Goal: Task Accomplishment & Management: Use online tool/utility

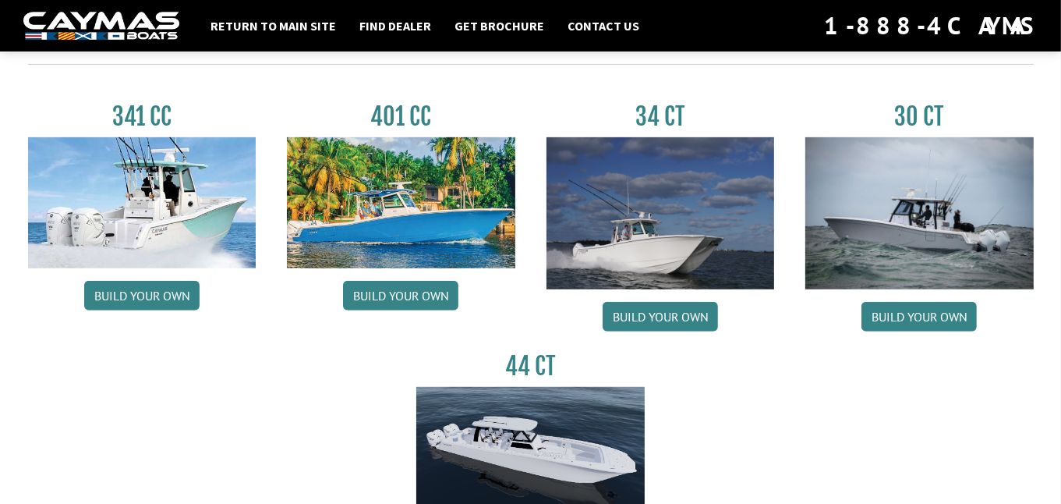
scroll to position [701, 0]
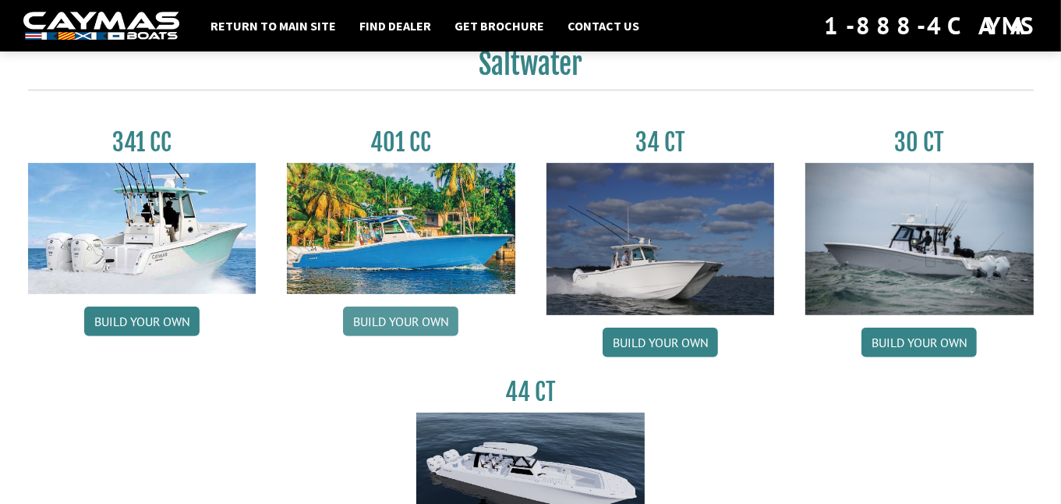
click at [398, 313] on link "Build your own" at bounding box center [400, 321] width 115 height 30
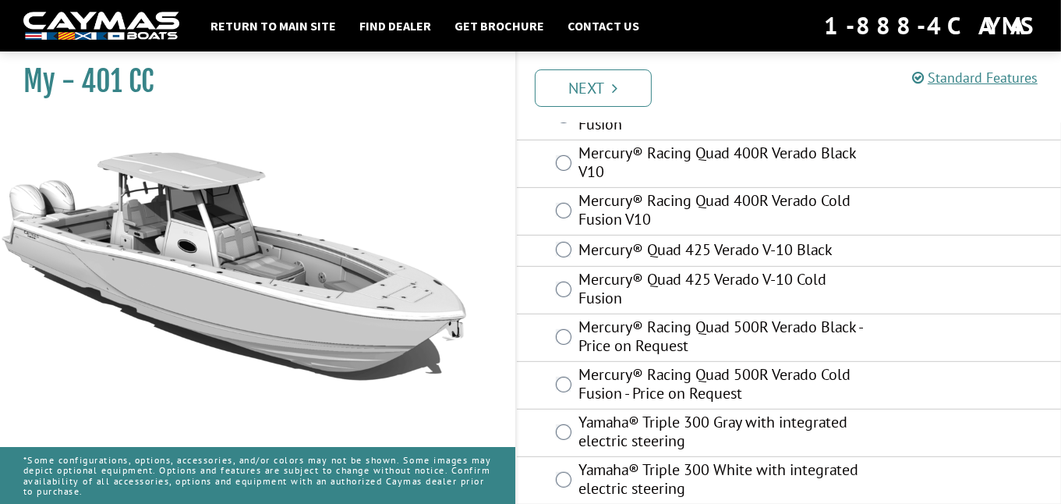
scroll to position [572, 0]
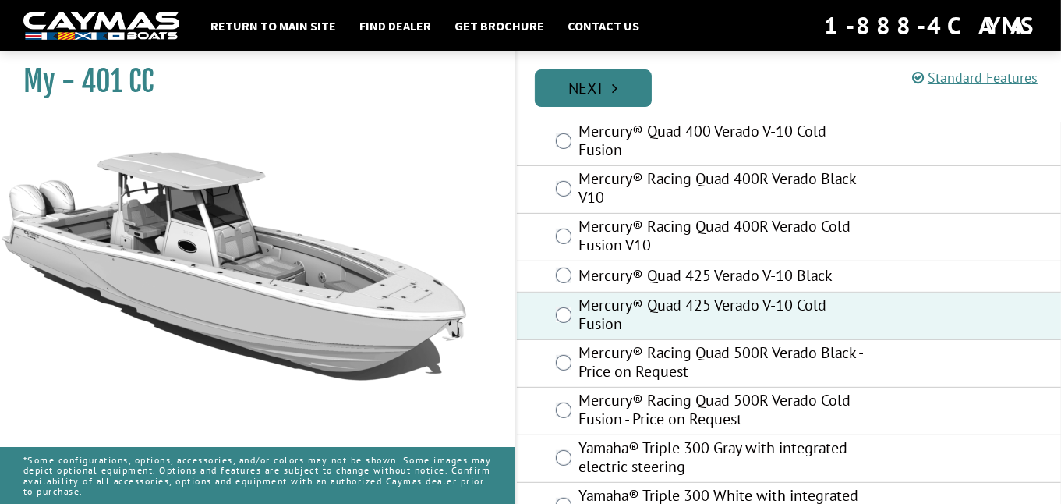
click at [630, 94] on link "Next" at bounding box center [593, 87] width 117 height 37
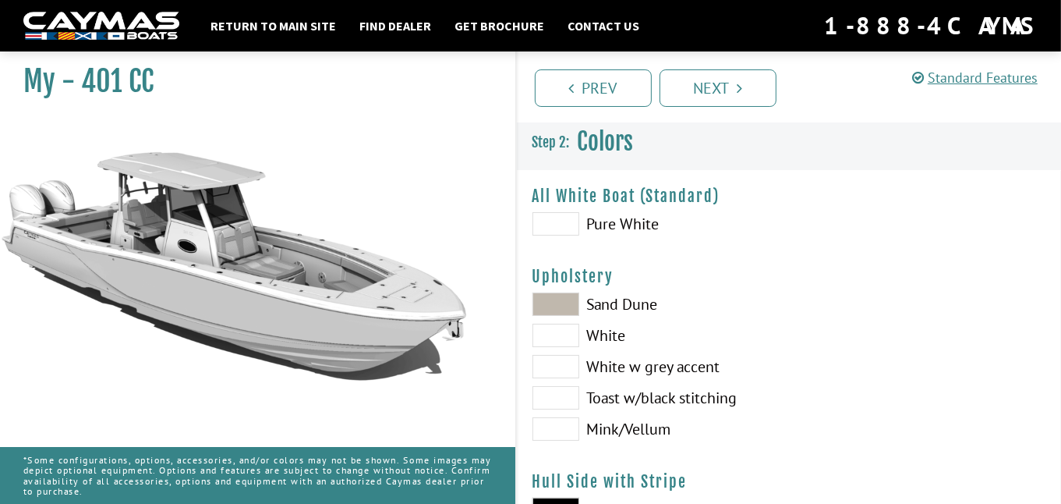
scroll to position [78, 0]
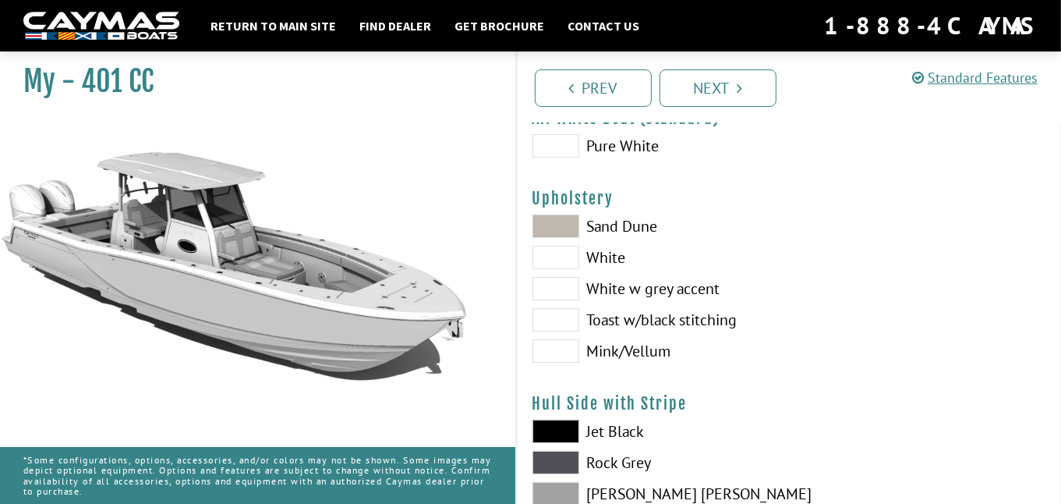
click at [558, 292] on span at bounding box center [556, 288] width 47 height 23
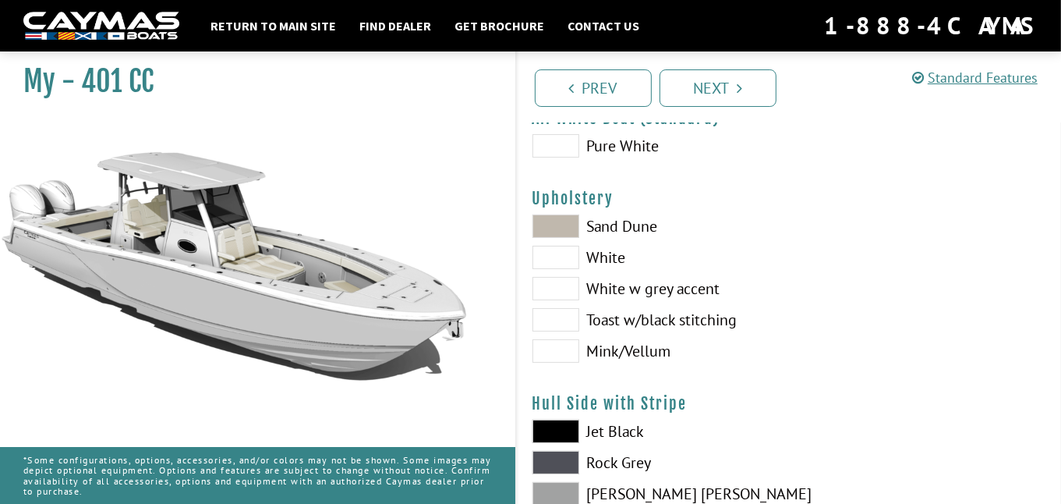
click at [554, 224] on span at bounding box center [556, 225] width 47 height 23
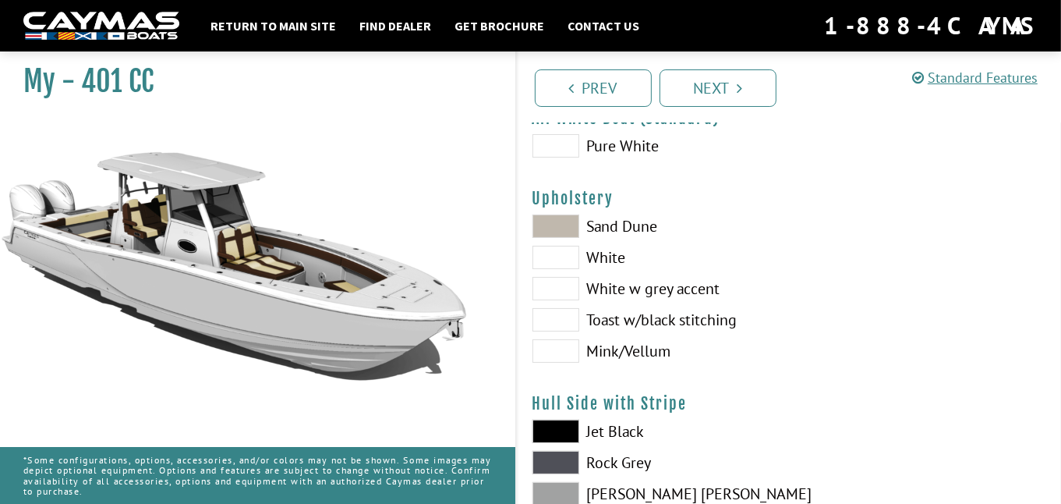
click at [554, 256] on span at bounding box center [556, 257] width 47 height 23
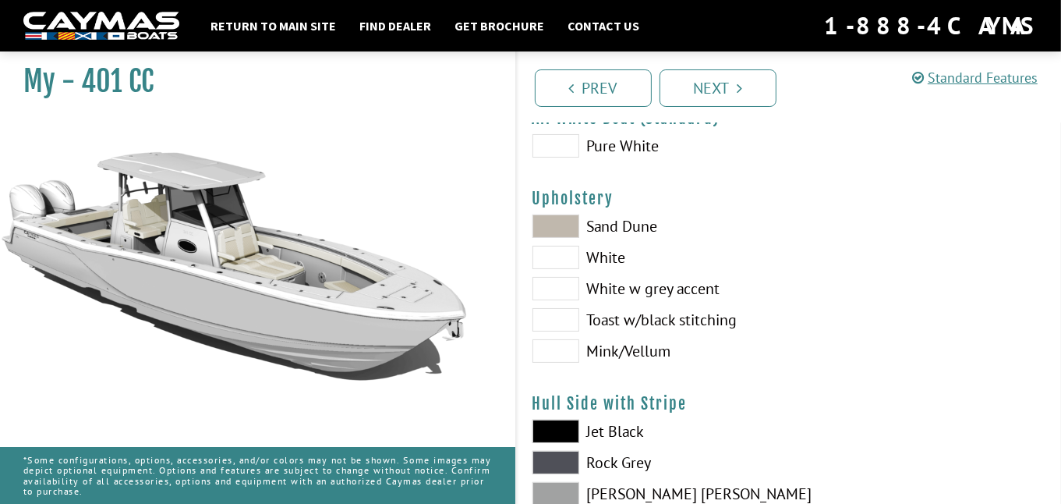
click at [559, 219] on span at bounding box center [556, 225] width 47 height 23
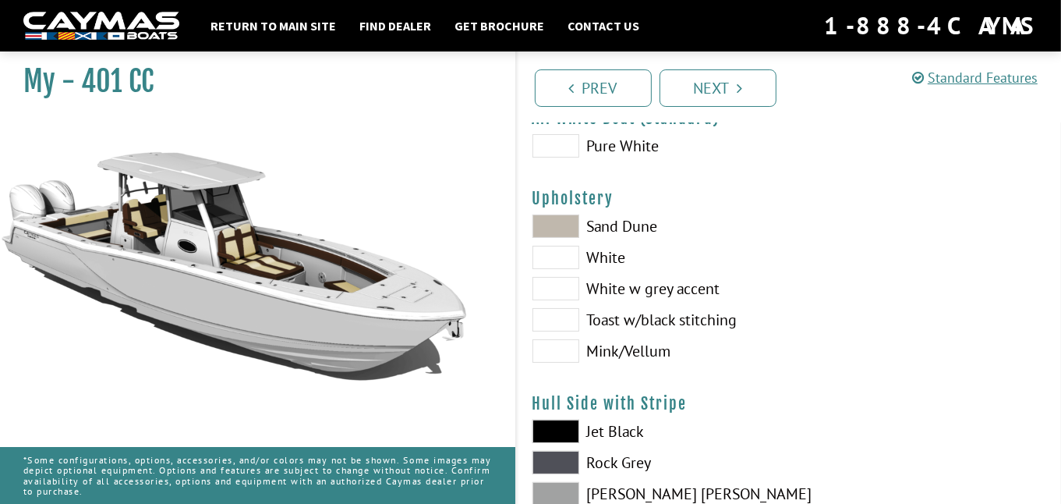
click at [565, 223] on span at bounding box center [556, 225] width 47 height 23
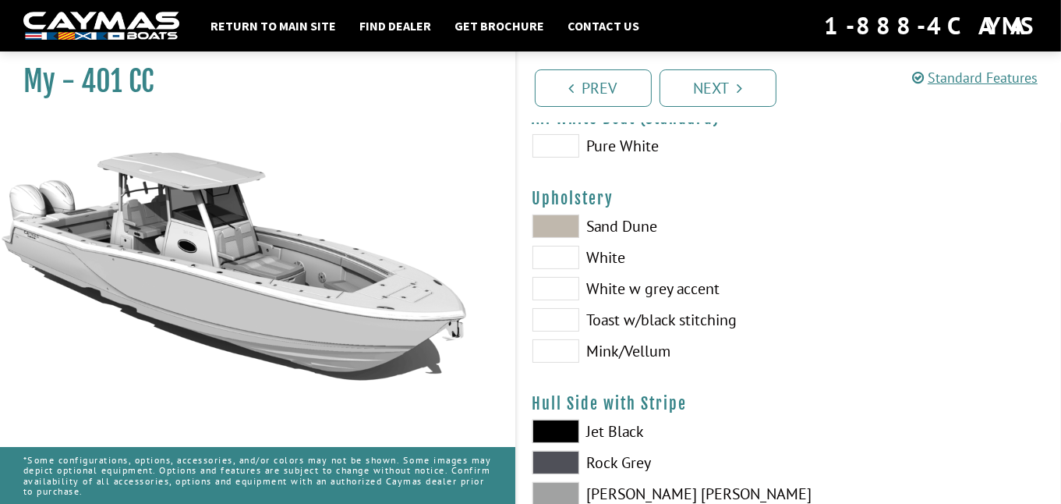
click at [563, 288] on span at bounding box center [556, 288] width 47 height 23
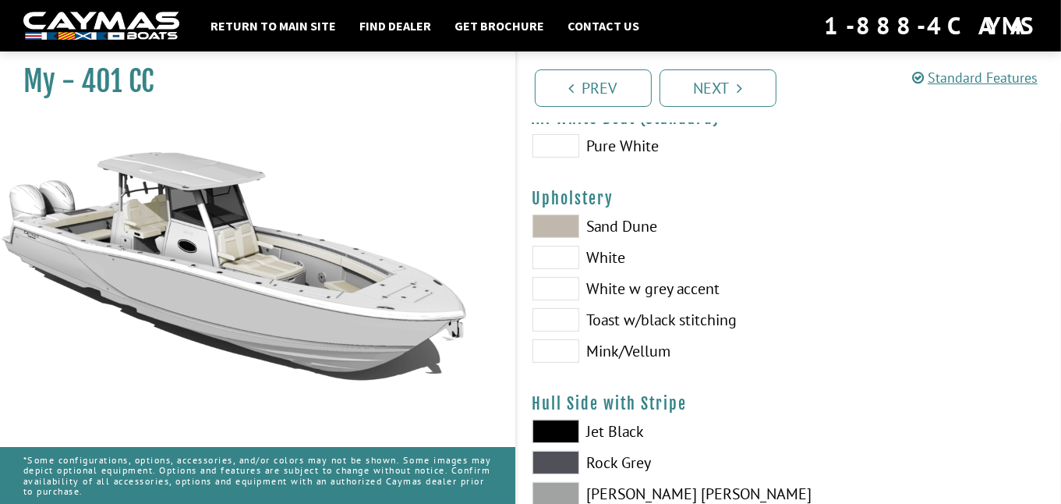
click at [563, 288] on span at bounding box center [556, 288] width 47 height 23
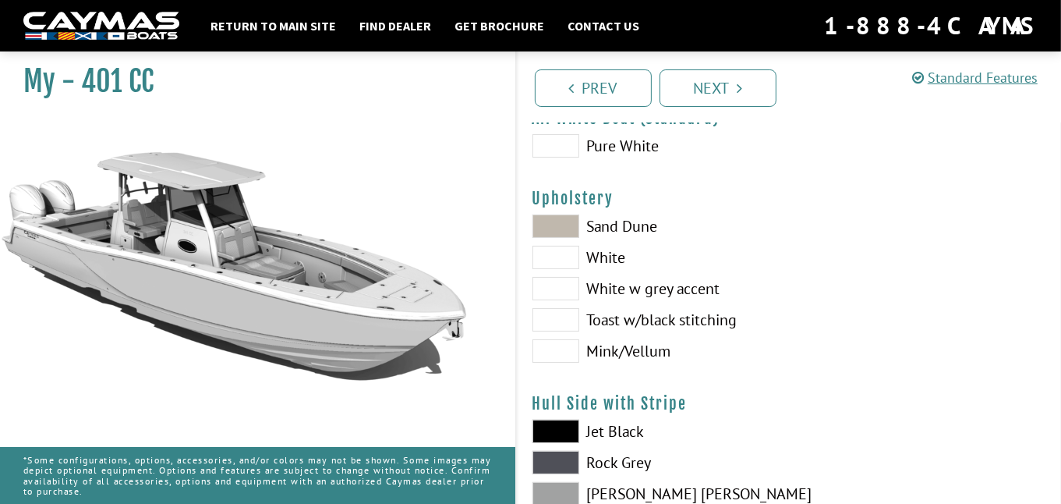
click at [563, 288] on span at bounding box center [556, 288] width 47 height 23
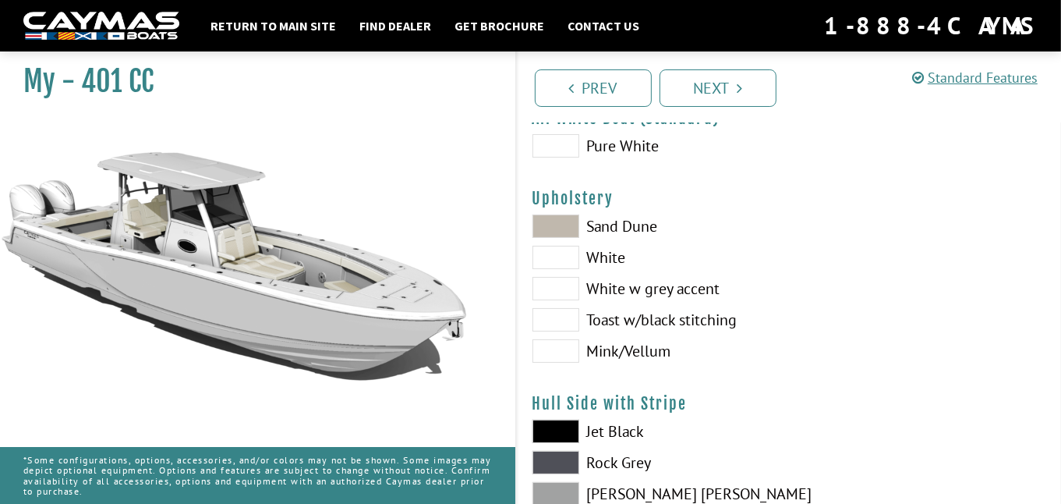
click at [565, 221] on span at bounding box center [556, 225] width 47 height 23
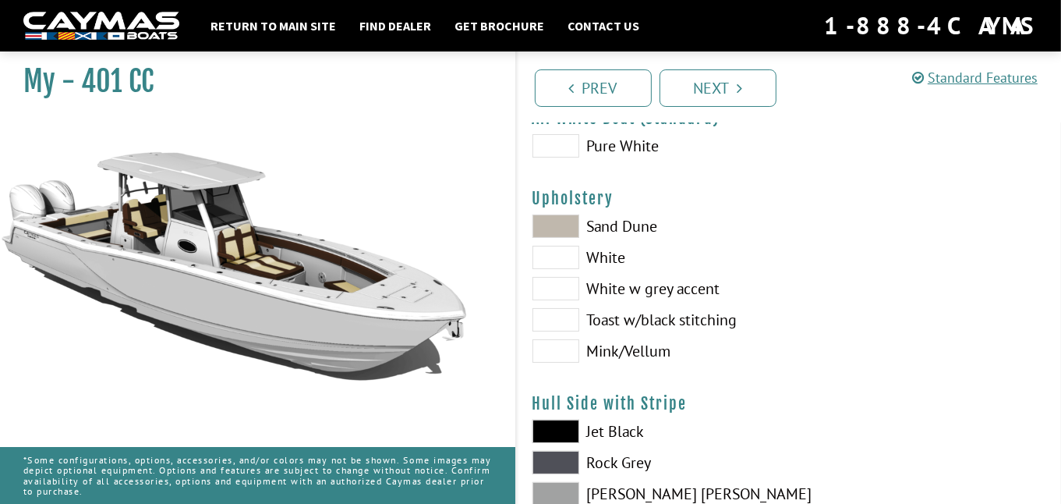
click at [567, 320] on span at bounding box center [556, 319] width 47 height 23
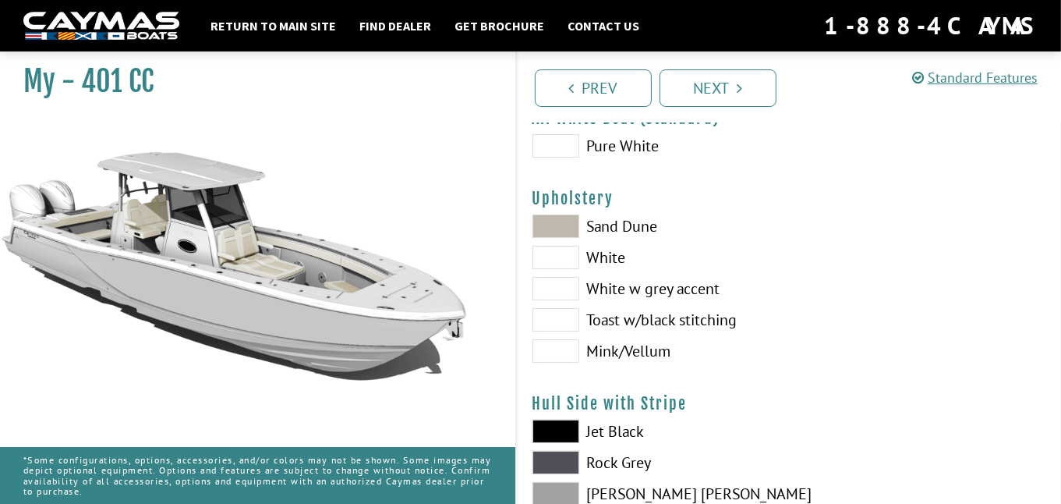
click at [564, 355] on span at bounding box center [556, 350] width 47 height 23
click at [573, 219] on span at bounding box center [556, 225] width 47 height 23
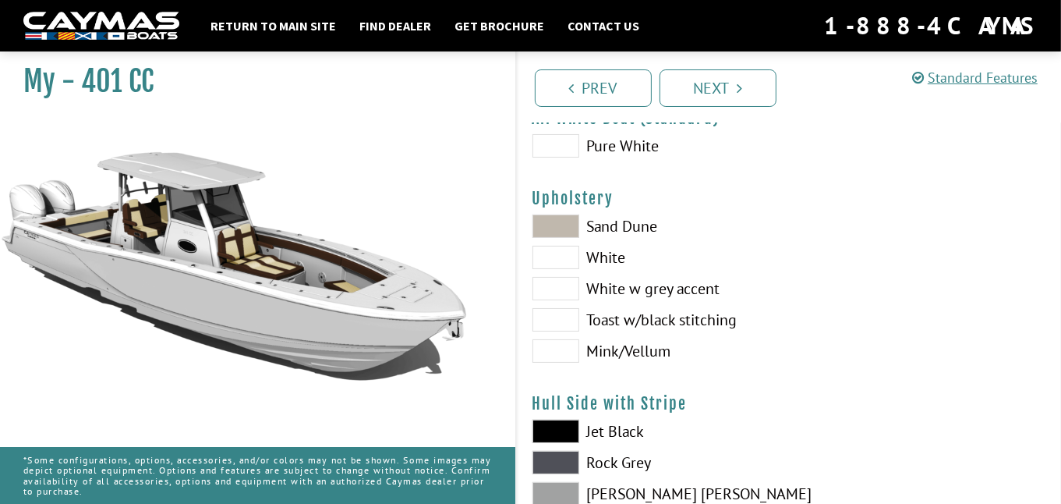
click at [572, 149] on span at bounding box center [556, 145] width 47 height 23
click at [567, 235] on span at bounding box center [556, 225] width 47 height 23
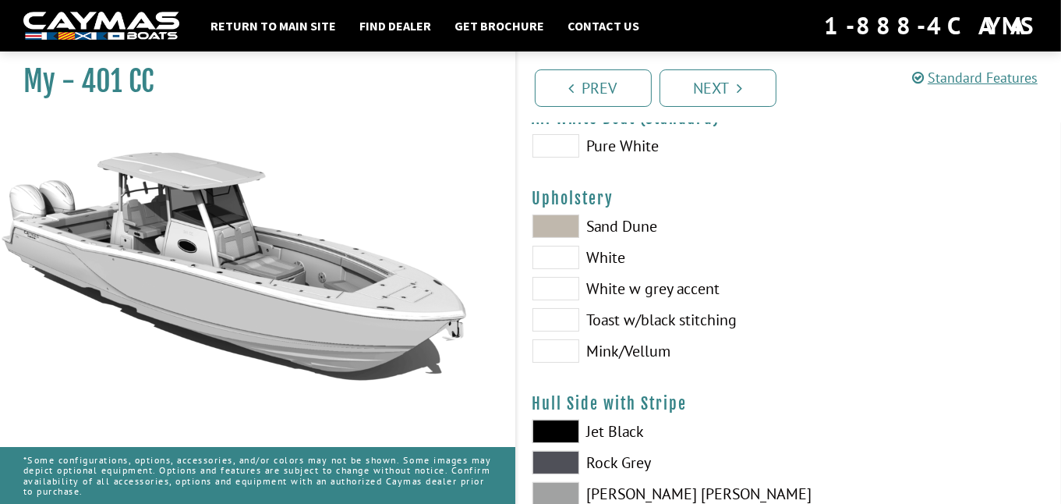
click at [569, 288] on span at bounding box center [556, 288] width 47 height 23
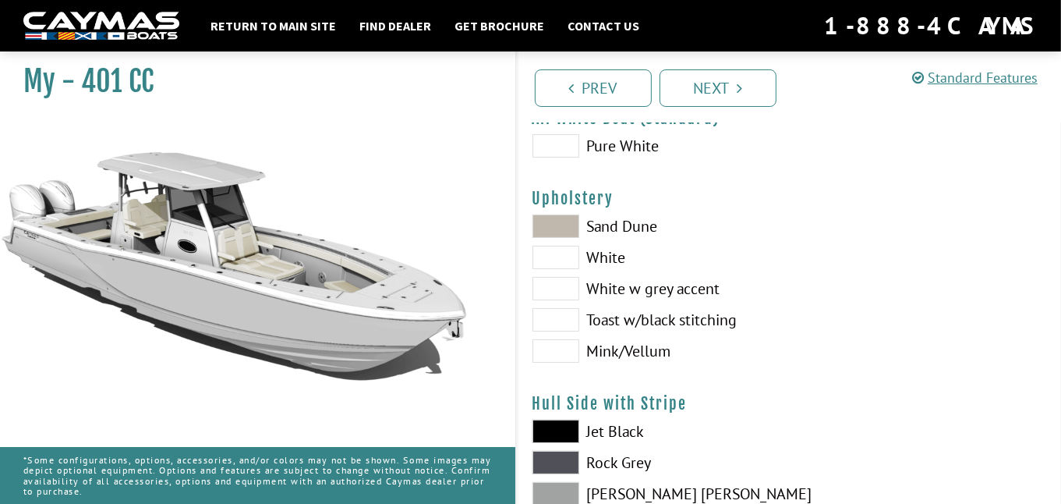
click at [569, 288] on span at bounding box center [556, 288] width 47 height 23
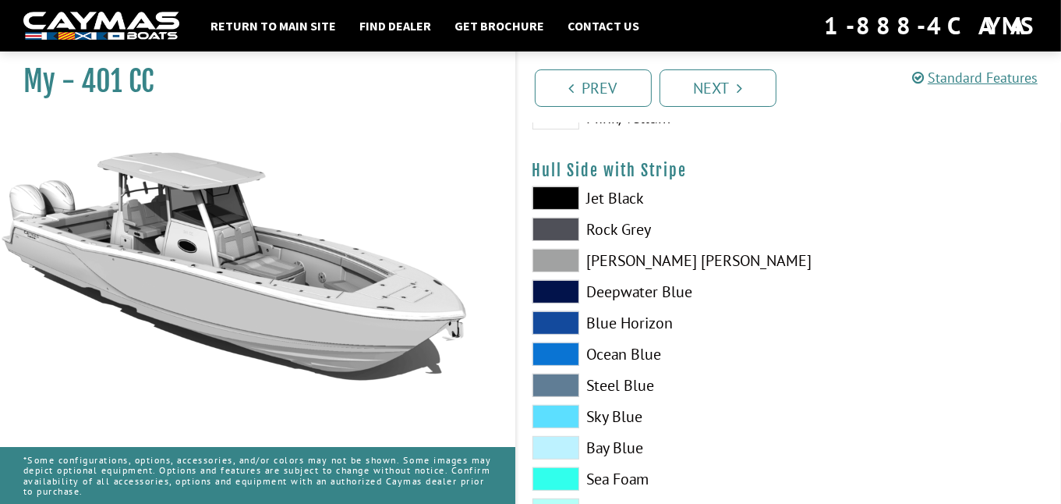
scroll to position [390, 0]
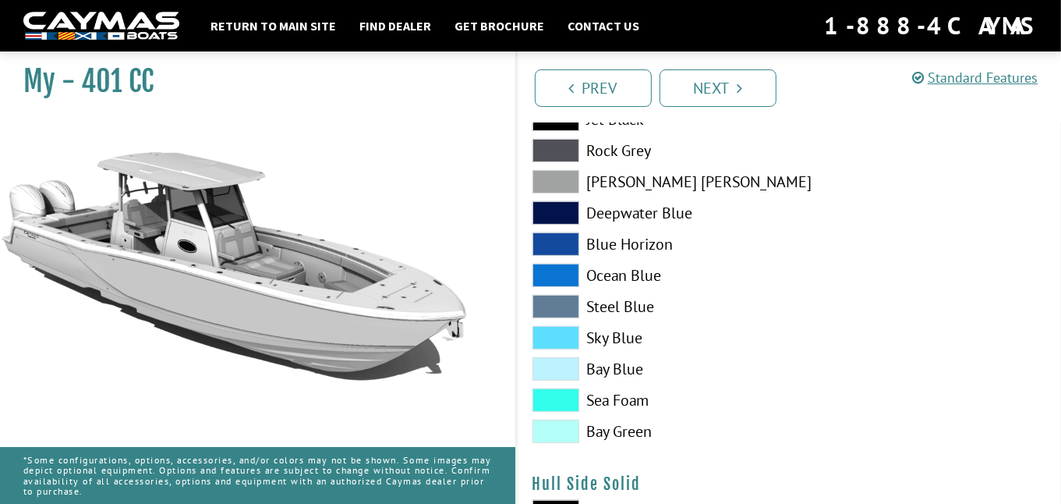
click at [558, 401] on span at bounding box center [556, 399] width 47 height 23
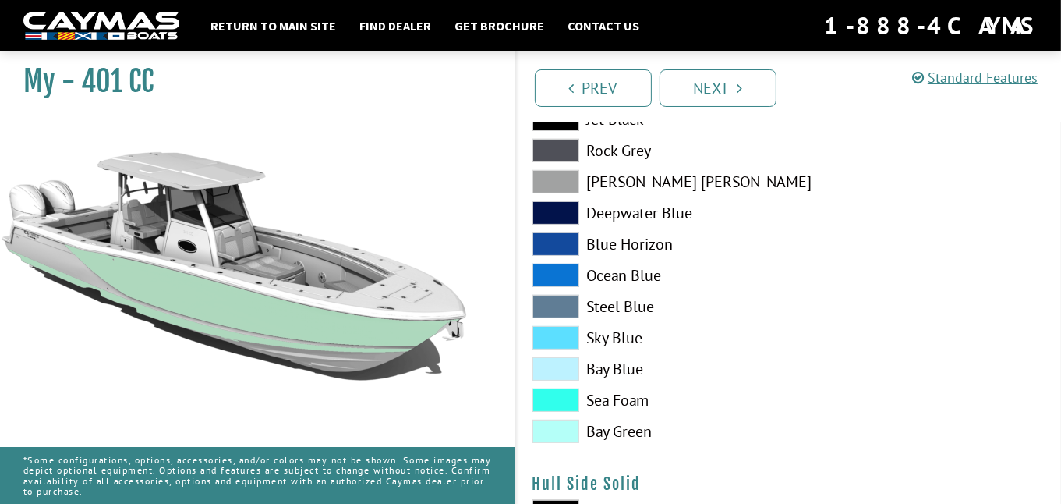
click at [557, 423] on span at bounding box center [556, 430] width 47 height 23
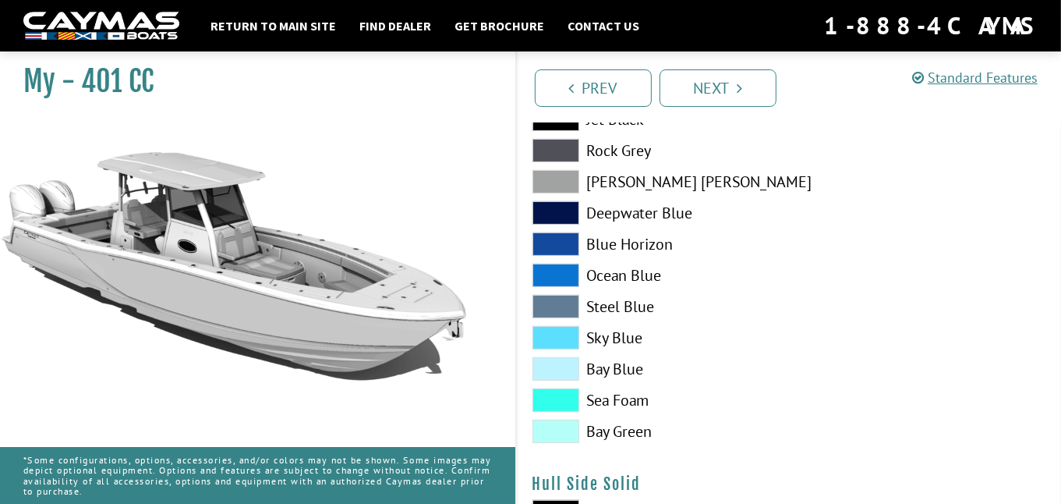
click at [559, 398] on span at bounding box center [556, 399] width 47 height 23
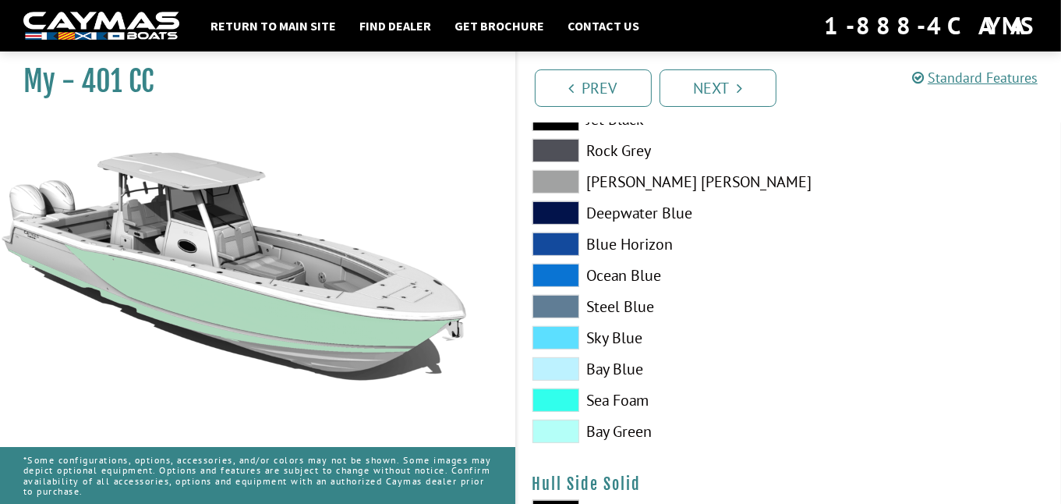
click at [565, 364] on span at bounding box center [556, 368] width 47 height 23
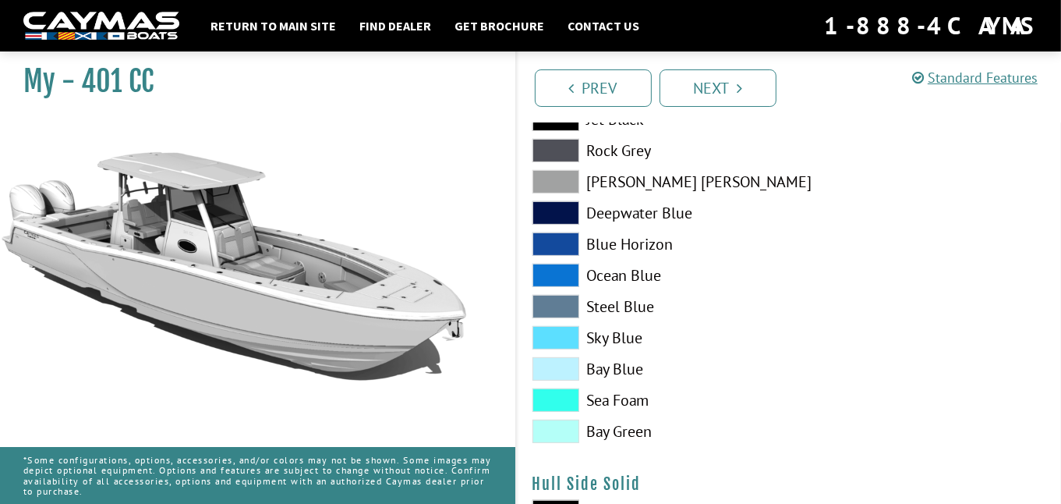
click at [564, 334] on span at bounding box center [556, 337] width 47 height 23
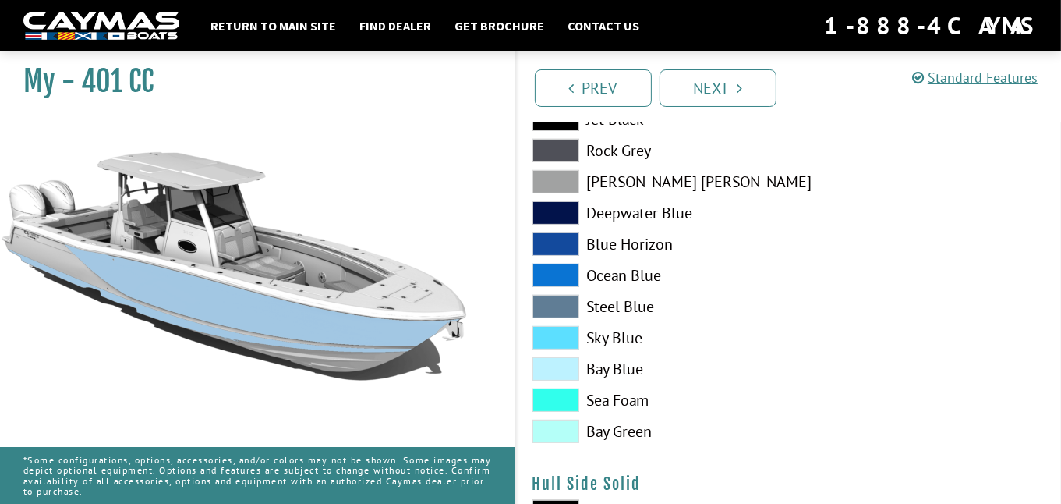
click at [573, 412] on div "Jet Black Rock Grey Dove Gray Deepwater Blue Blue Horizon Ocean Blue" at bounding box center [653, 279] width 272 height 343
click at [564, 400] on span at bounding box center [556, 399] width 47 height 23
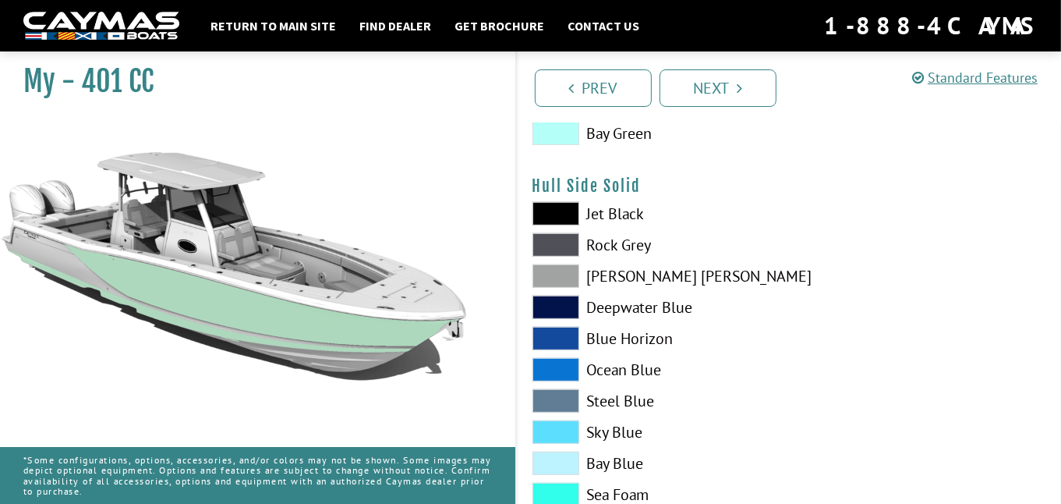
scroll to position [701, 0]
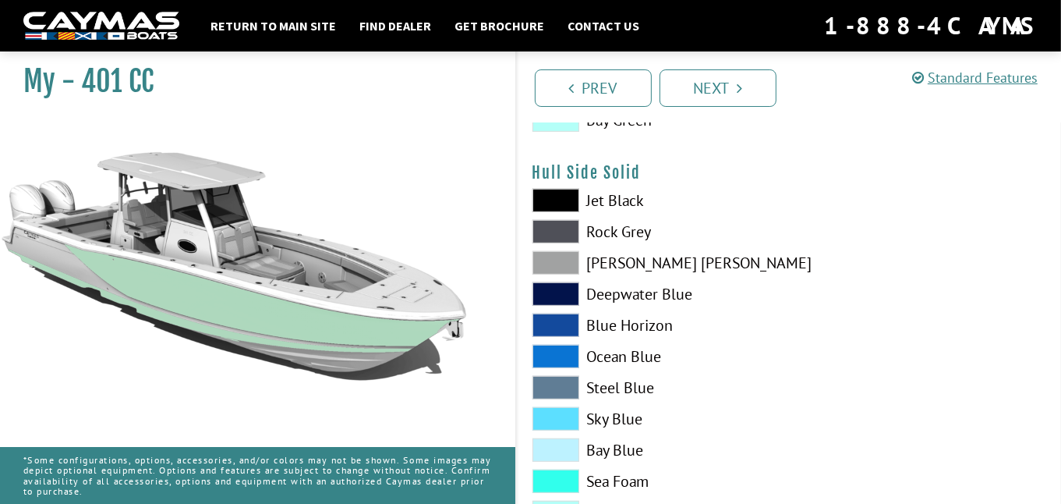
click at [567, 204] on span at bounding box center [556, 200] width 47 height 23
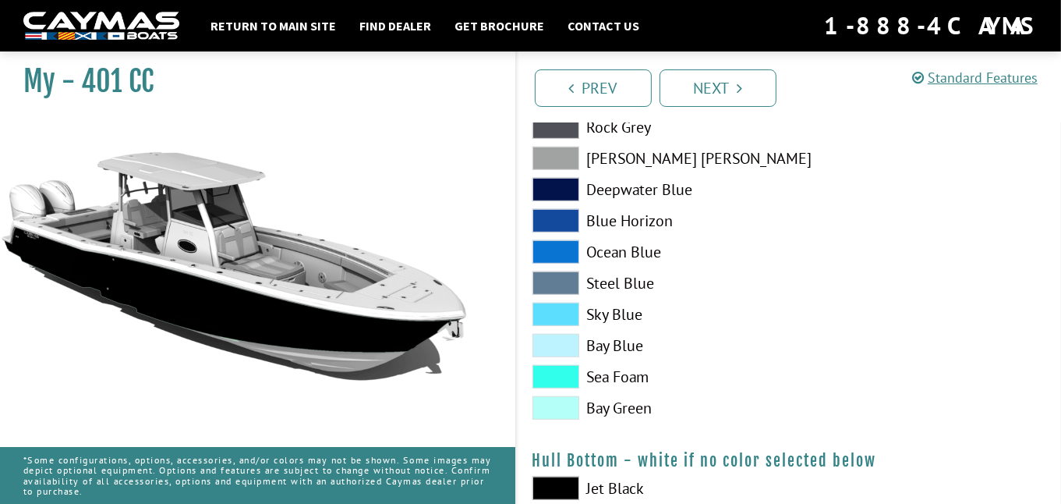
scroll to position [780, 0]
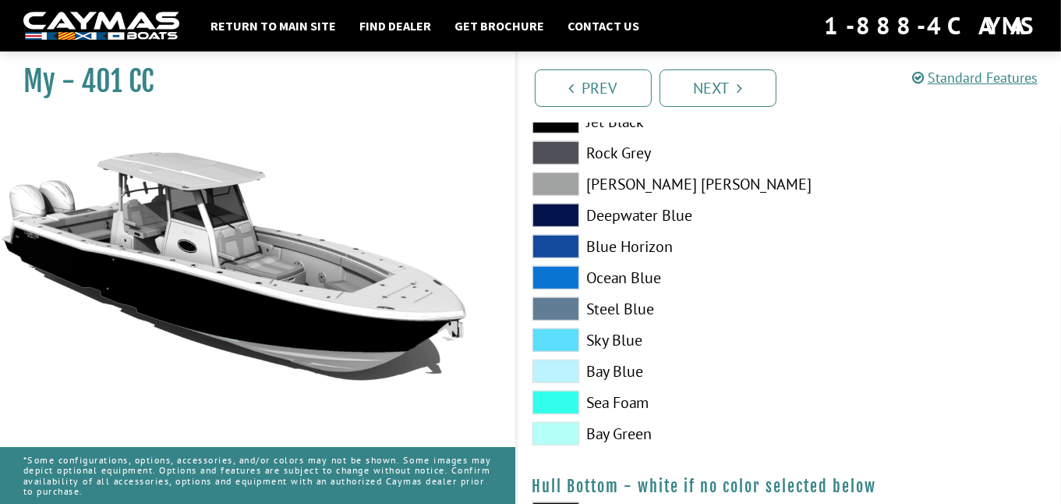
click at [557, 186] on span at bounding box center [556, 183] width 47 height 23
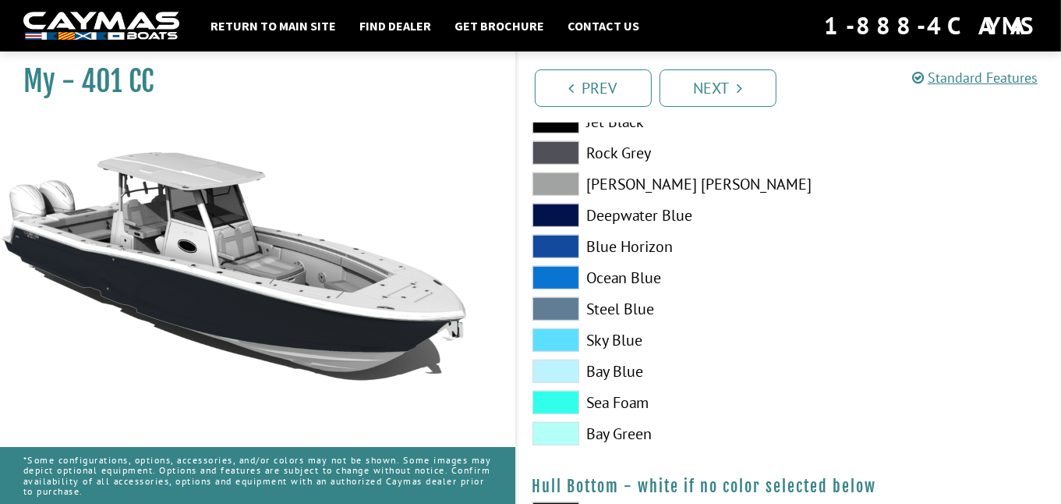
click at [557, 182] on span at bounding box center [556, 183] width 47 height 23
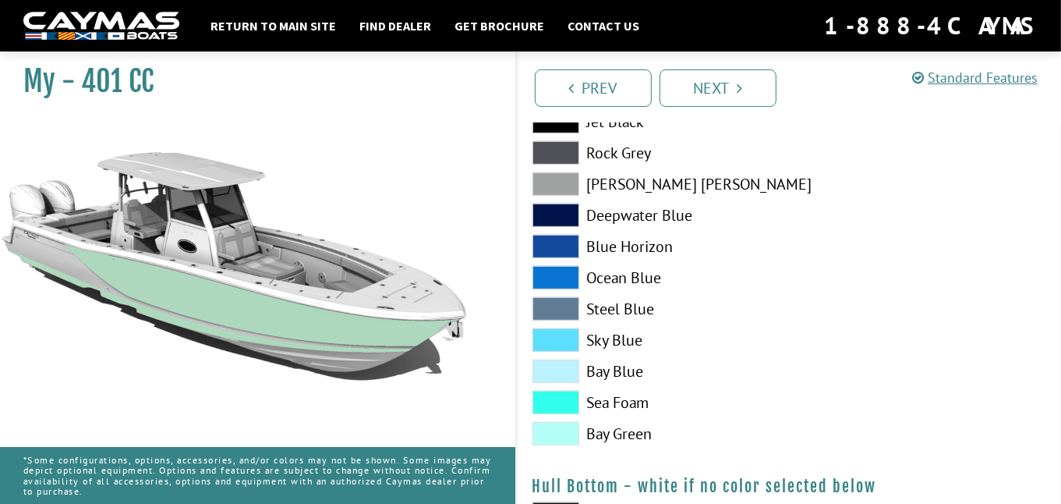
click at [557, 182] on span at bounding box center [556, 183] width 47 height 23
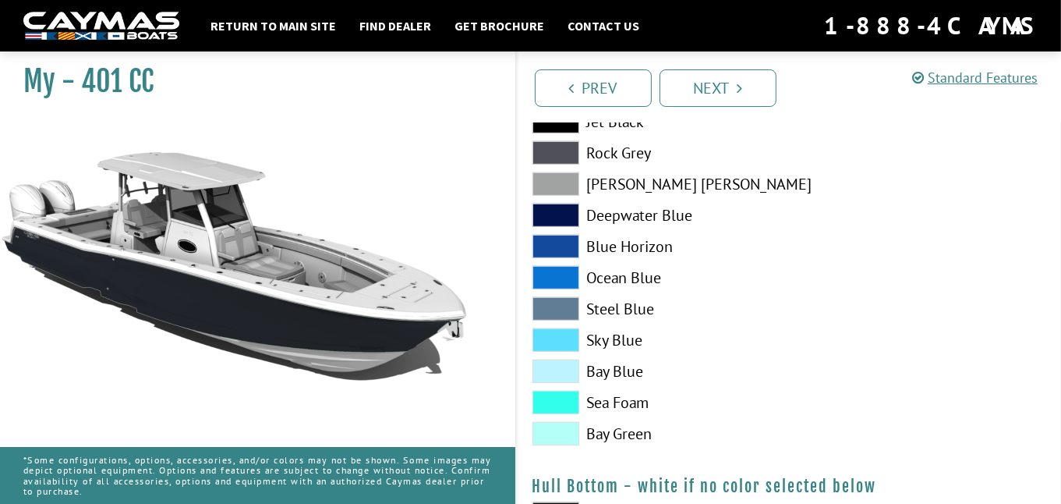
click at [557, 182] on span at bounding box center [556, 183] width 47 height 23
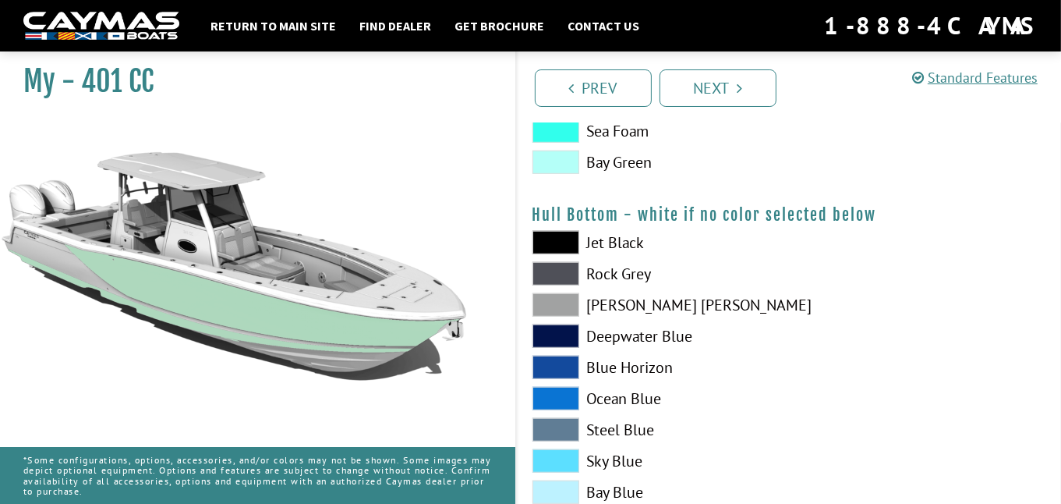
scroll to position [1091, 0]
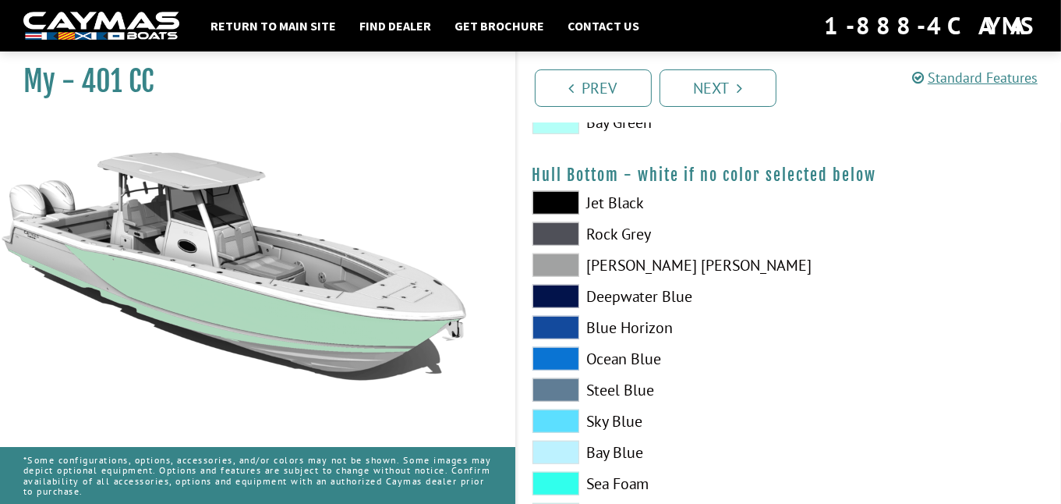
click at [557, 352] on span at bounding box center [556, 358] width 47 height 23
click at [556, 353] on span at bounding box center [556, 358] width 47 height 23
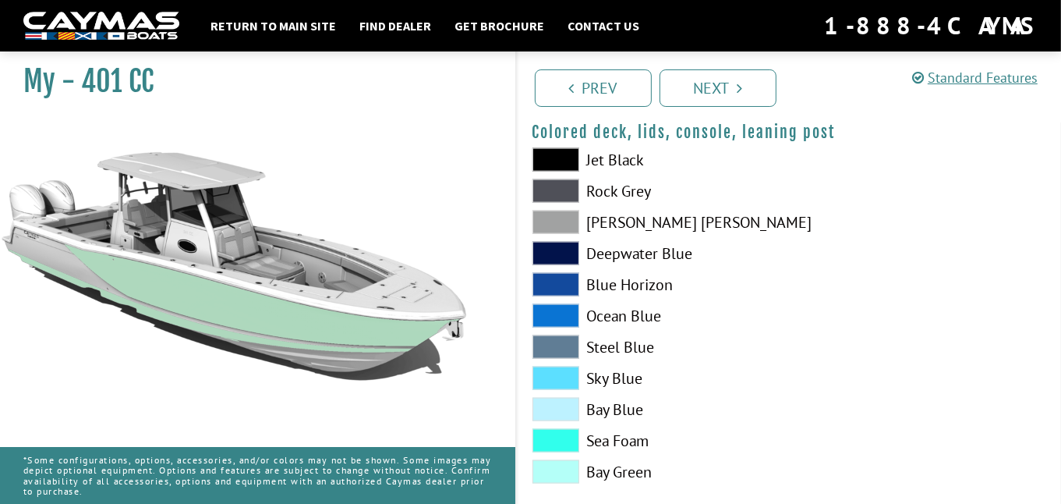
scroll to position [1942, 0]
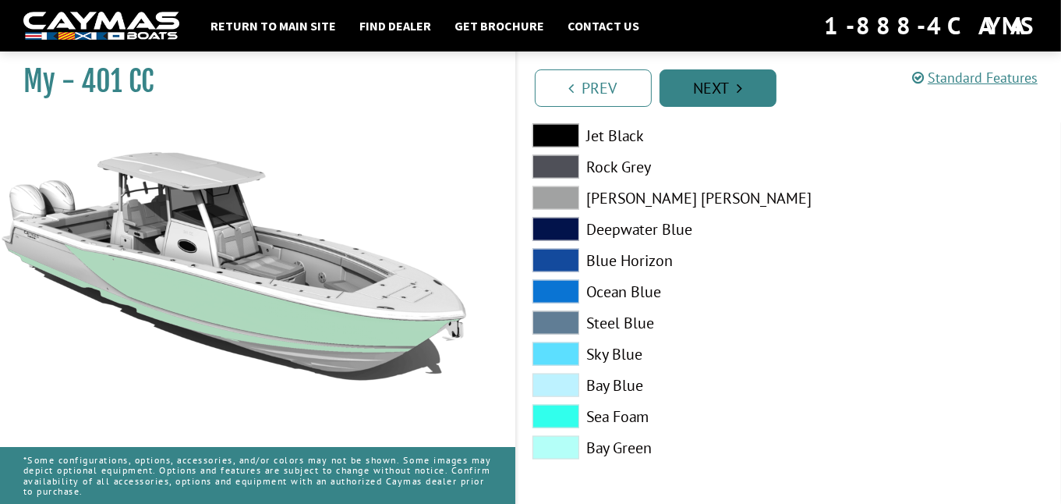
click at [764, 85] on link "Next" at bounding box center [718, 87] width 117 height 37
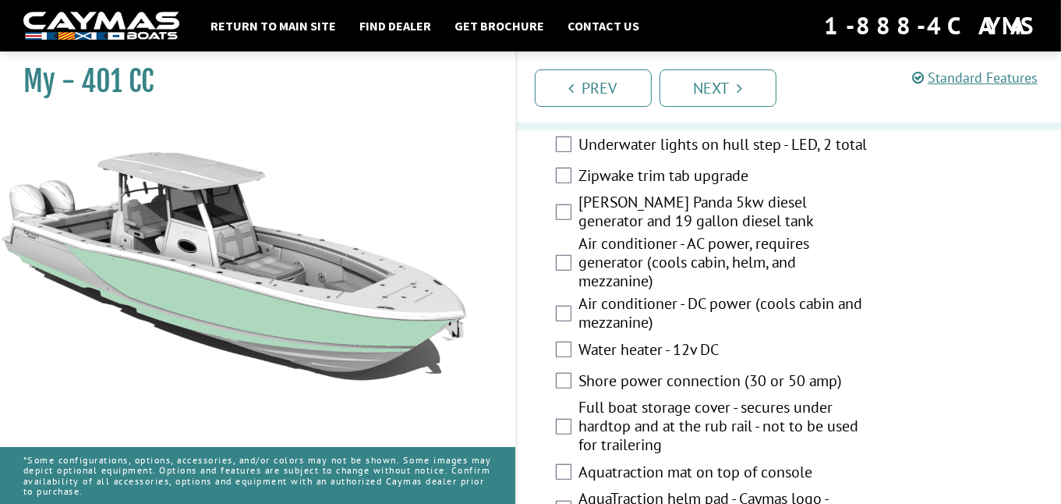
scroll to position [1170, 0]
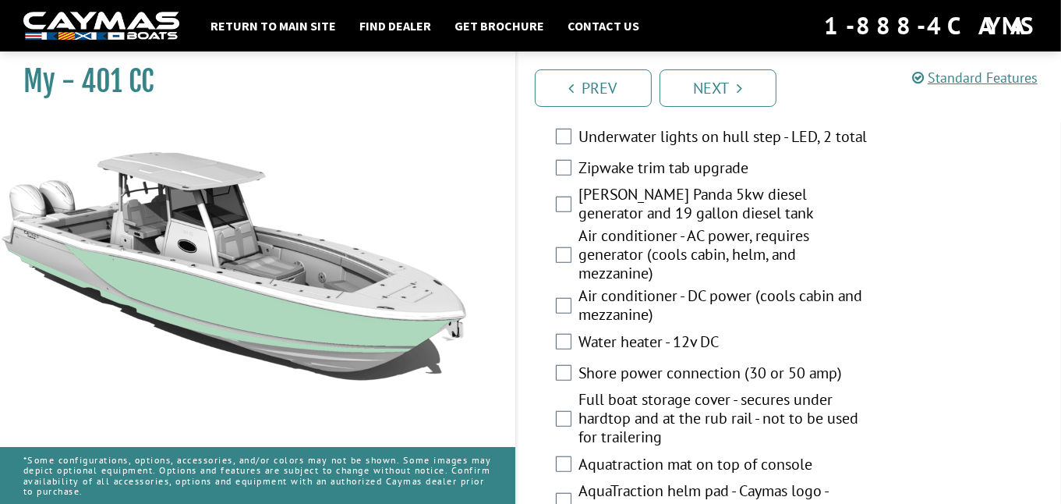
click at [554, 185] on div "Zipwake trim tab upgrade" at bounding box center [789, 169] width 545 height 31
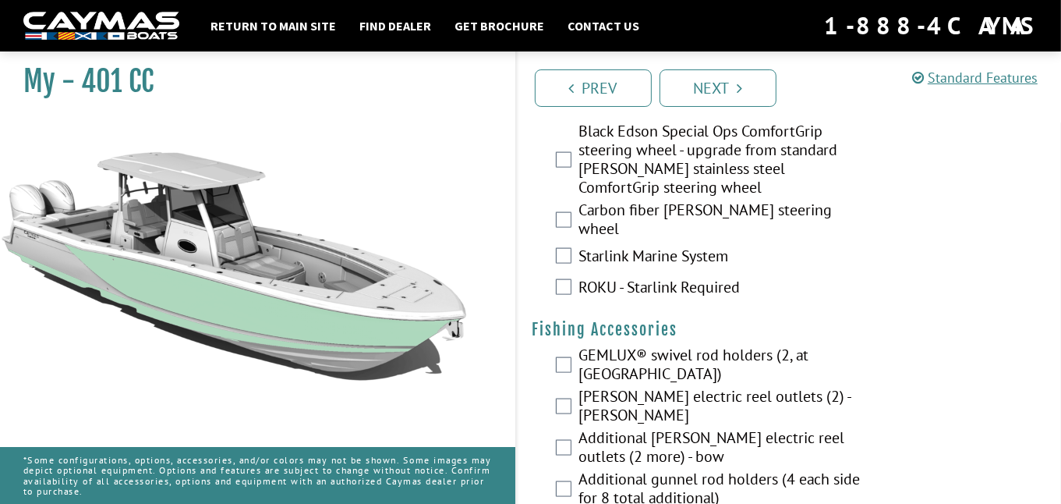
scroll to position [2026, 0]
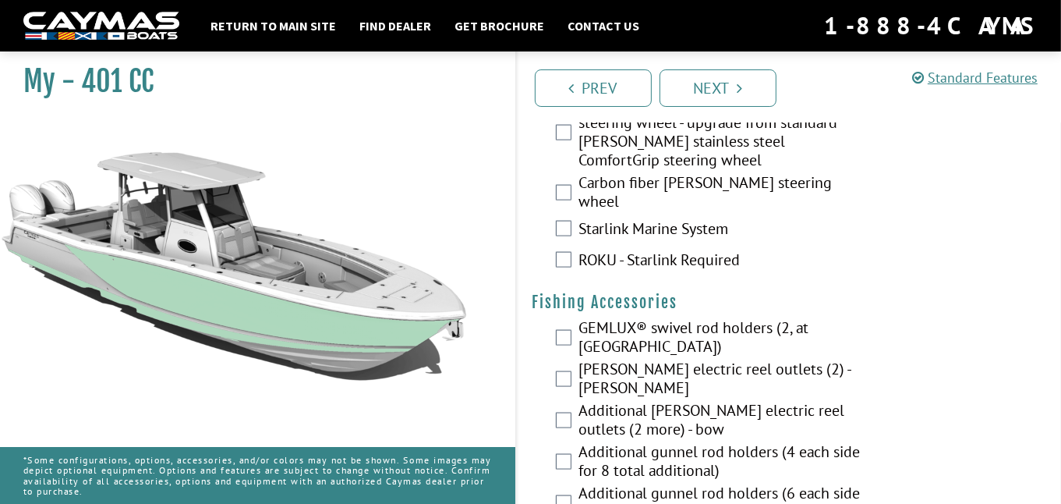
click at [573, 226] on div "Starlink Marine System" at bounding box center [789, 229] width 545 height 31
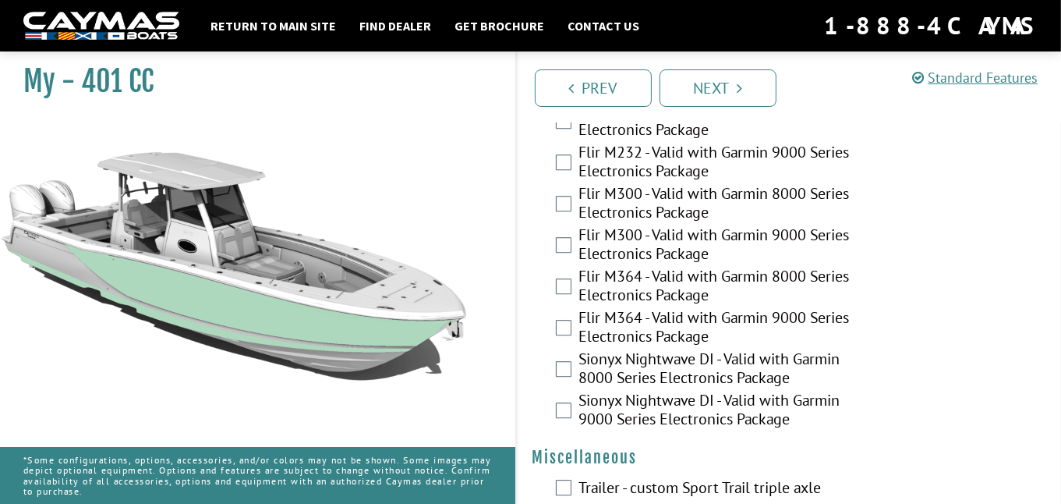
scroll to position [4079, 0]
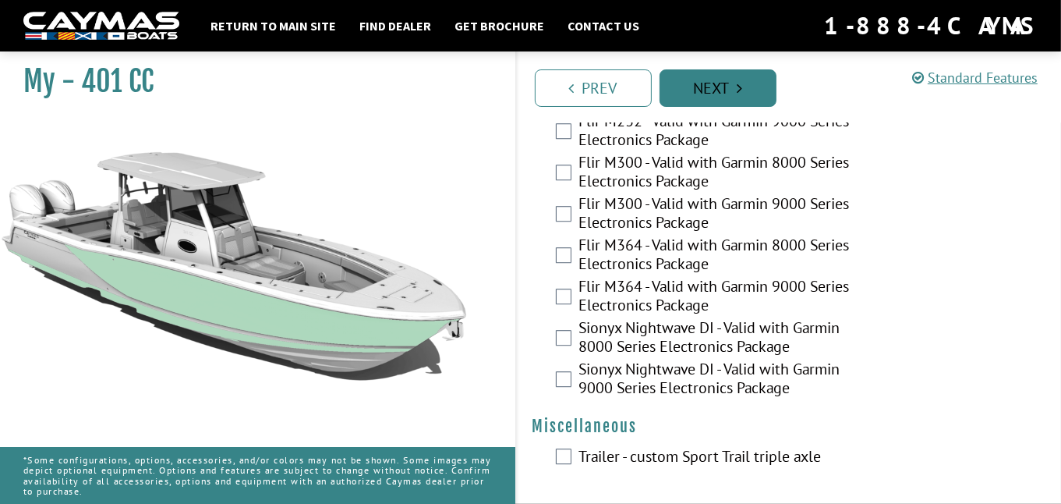
click at [723, 96] on link "Next" at bounding box center [718, 87] width 117 height 37
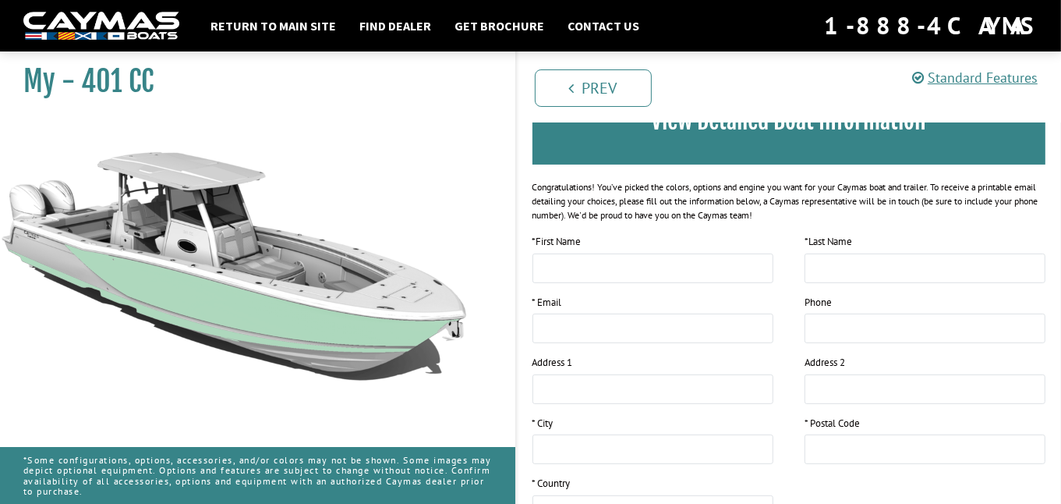
scroll to position [0, 0]
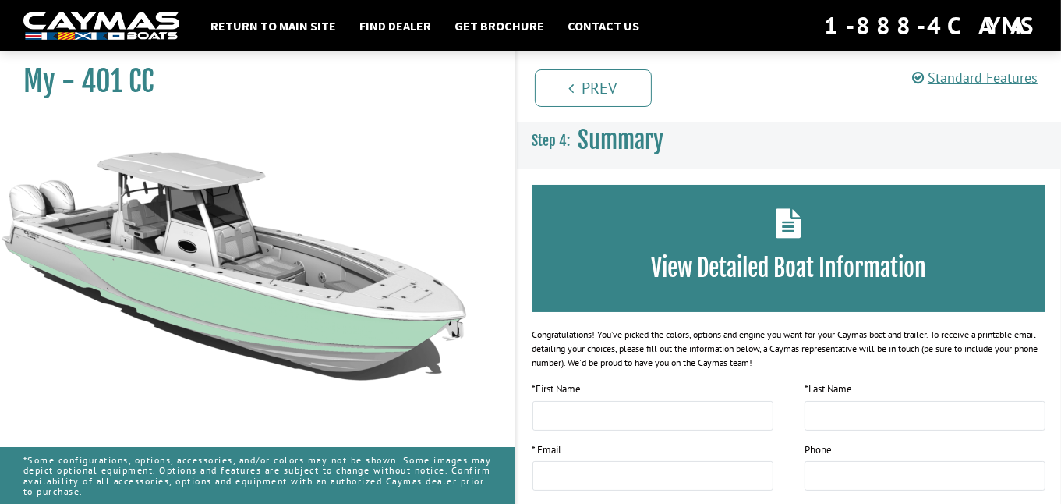
click at [785, 223] on icon at bounding box center [789, 223] width 26 height 30
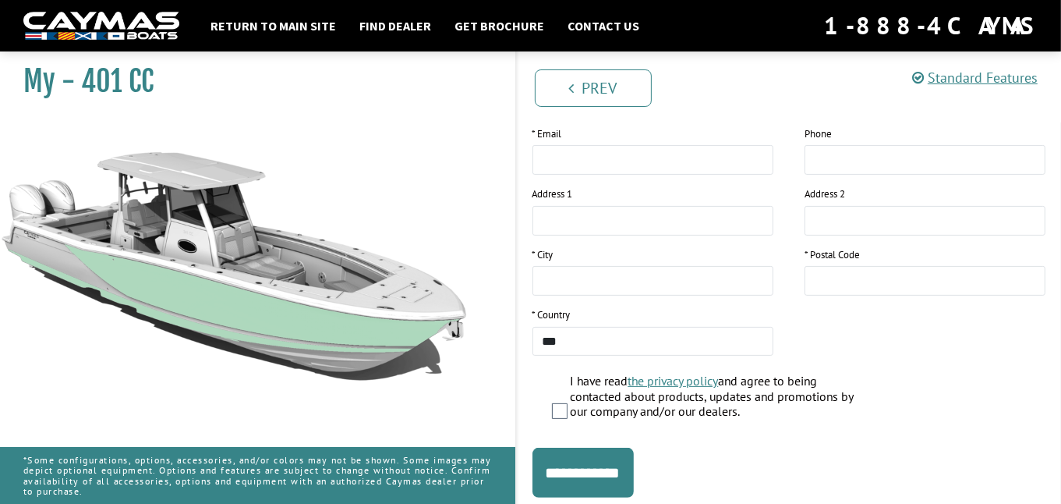
scroll to position [362, 0]
